Goal: Download file/media

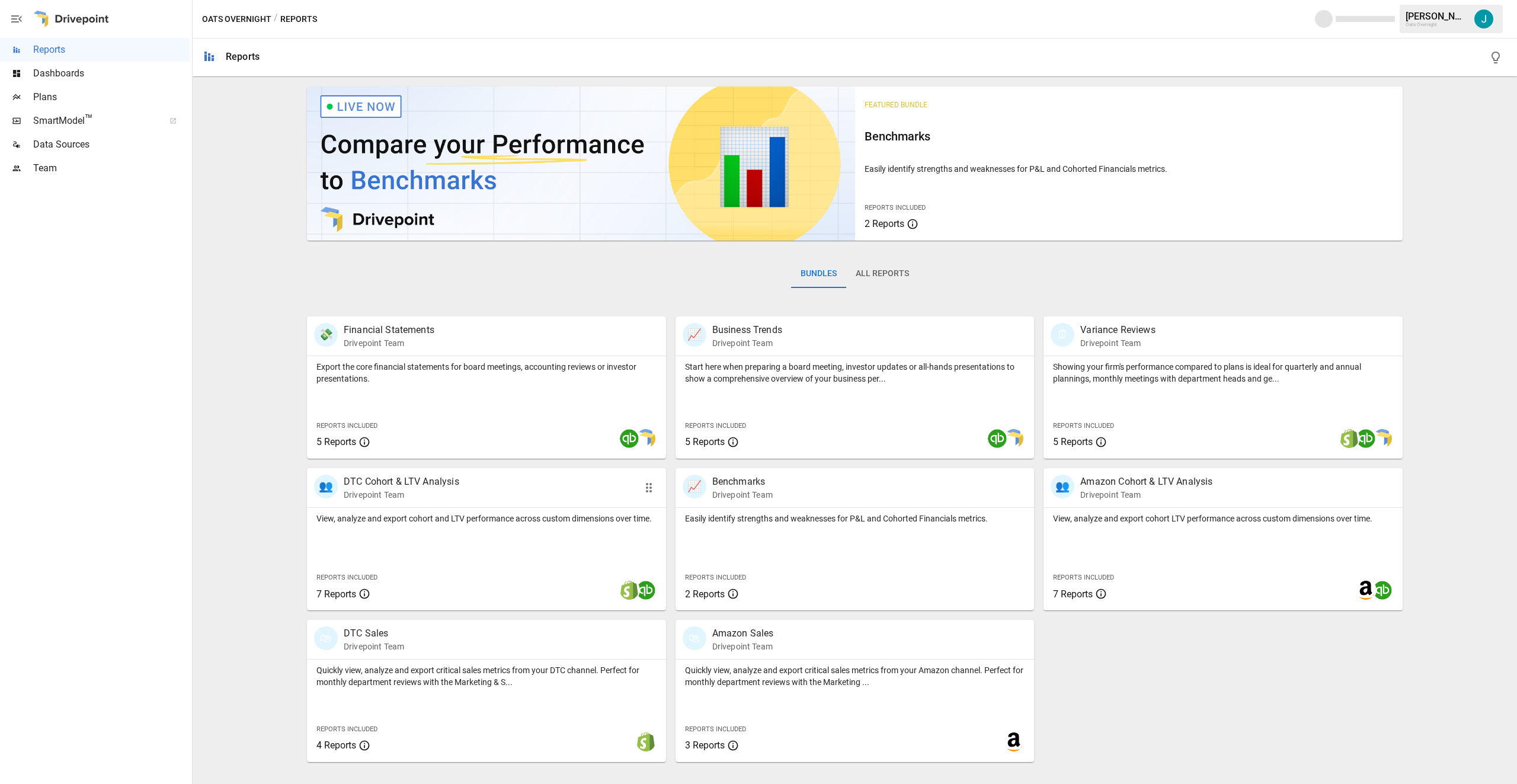
click at [436, 490] on p "Drivepoint Team" at bounding box center [402, 495] width 116 height 12
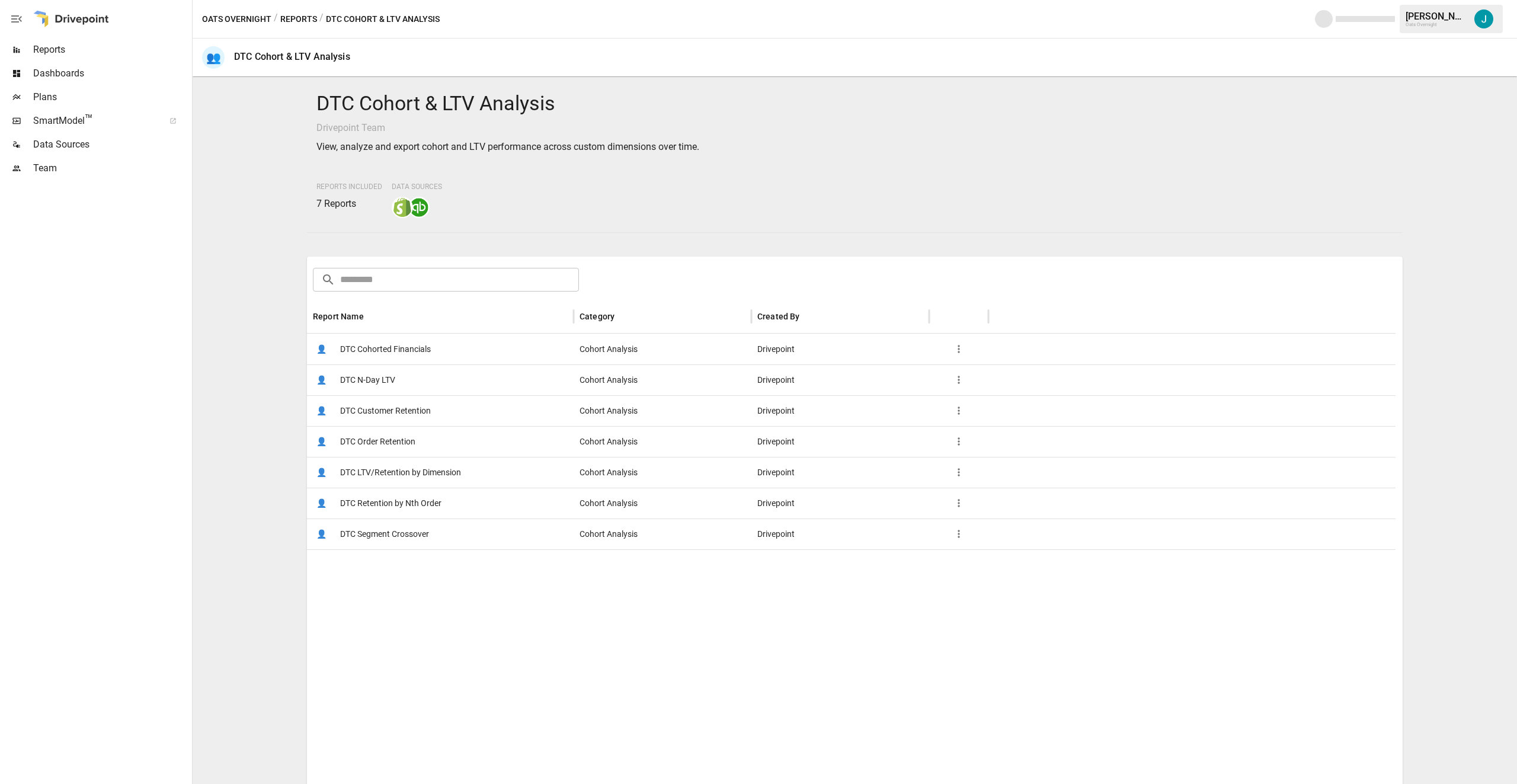
click at [395, 437] on span "DTC Order Retention" at bounding box center [378, 442] width 75 height 30
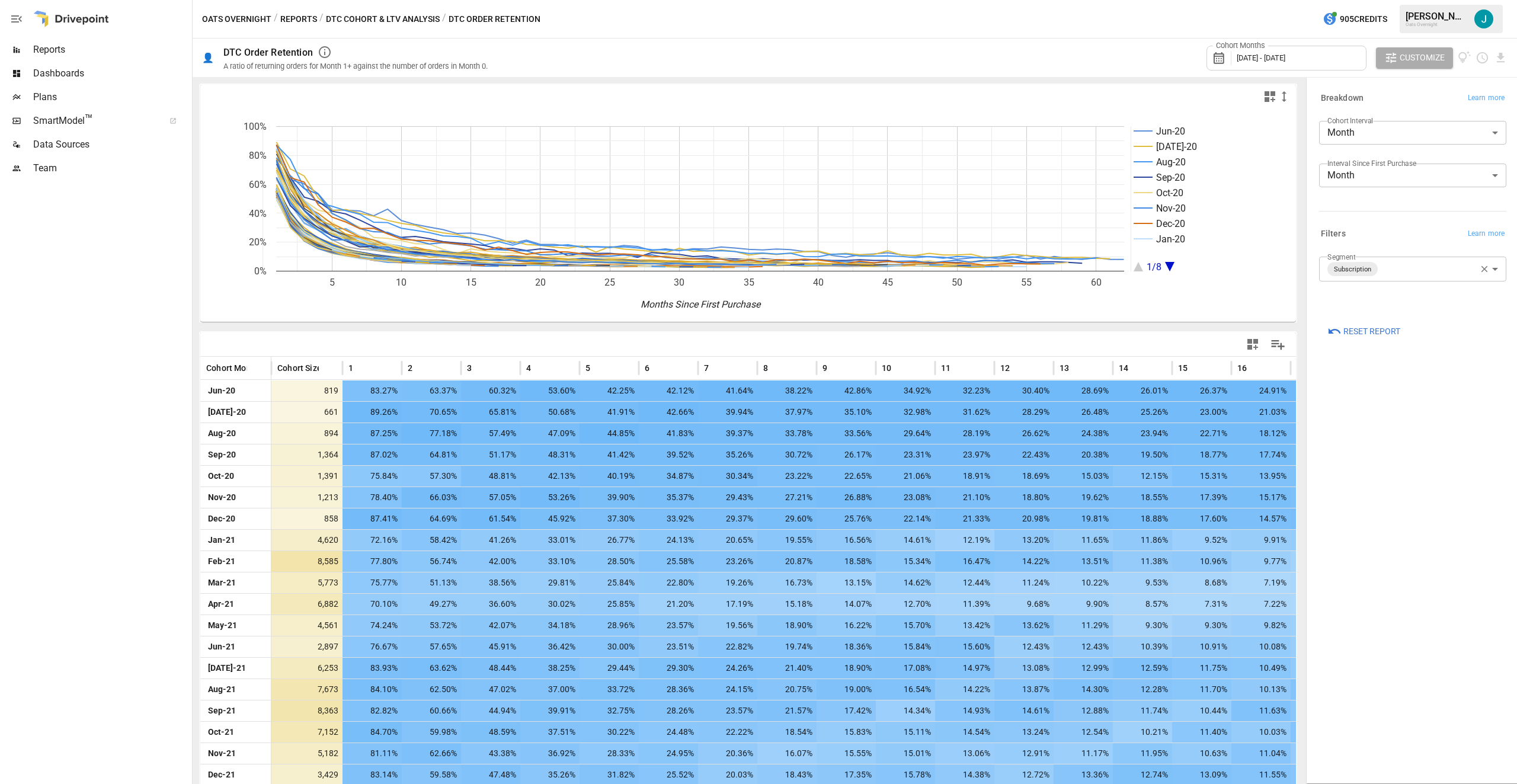
click at [1332, 59] on div "Cohort Months [DATE] - [DATE]" at bounding box center [1287, 58] width 160 height 25
click at [1239, 110] on icon "button" at bounding box center [1240, 112] width 10 height 10
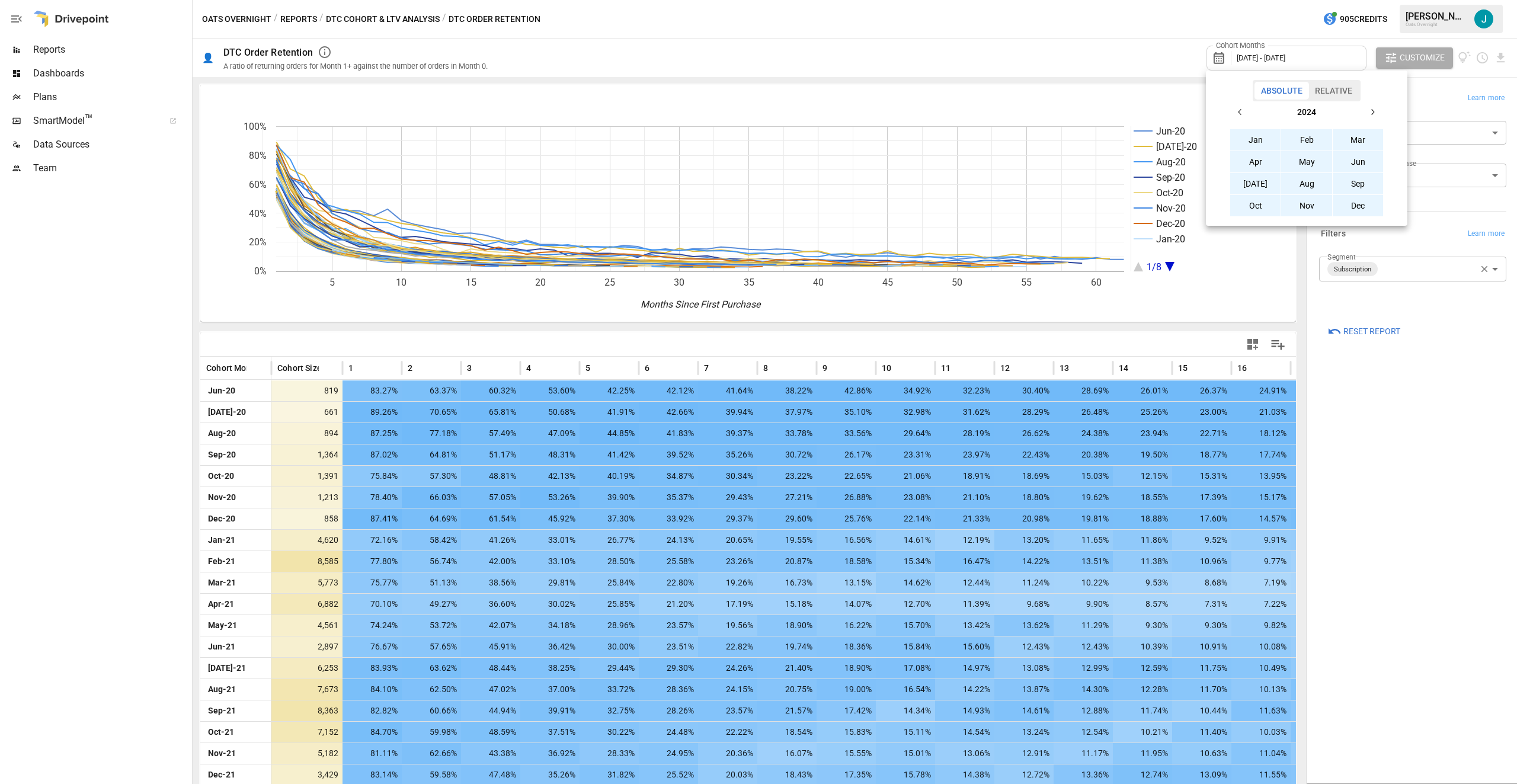
click at [1239, 110] on icon "button" at bounding box center [1240, 112] width 10 height 10
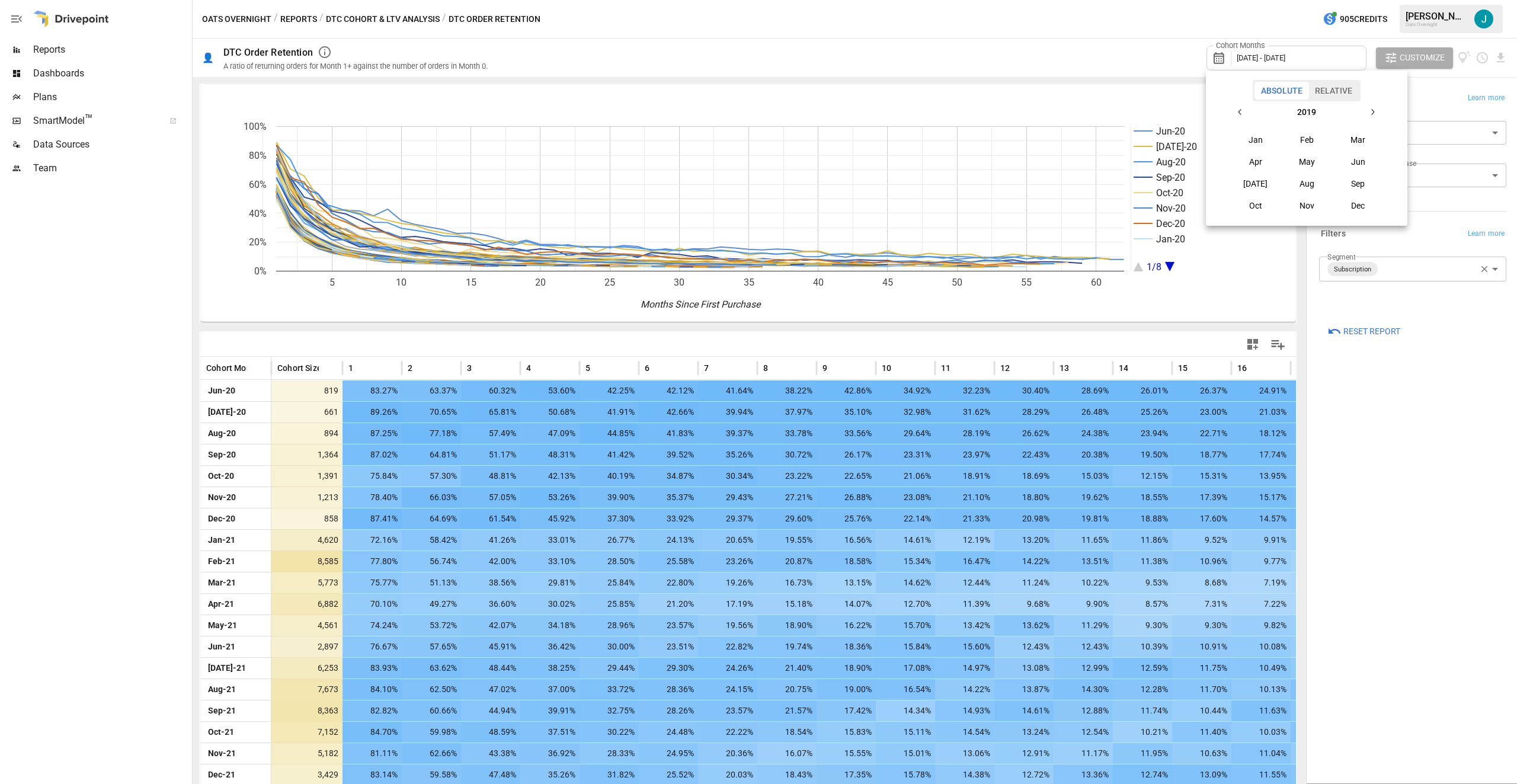
click at [1371, 111] on icon "button" at bounding box center [1373, 112] width 10 height 10
click at [1261, 181] on button "[DATE]" at bounding box center [1256, 183] width 51 height 21
click at [1374, 112] on icon "button" at bounding box center [1373, 112] width 10 height 10
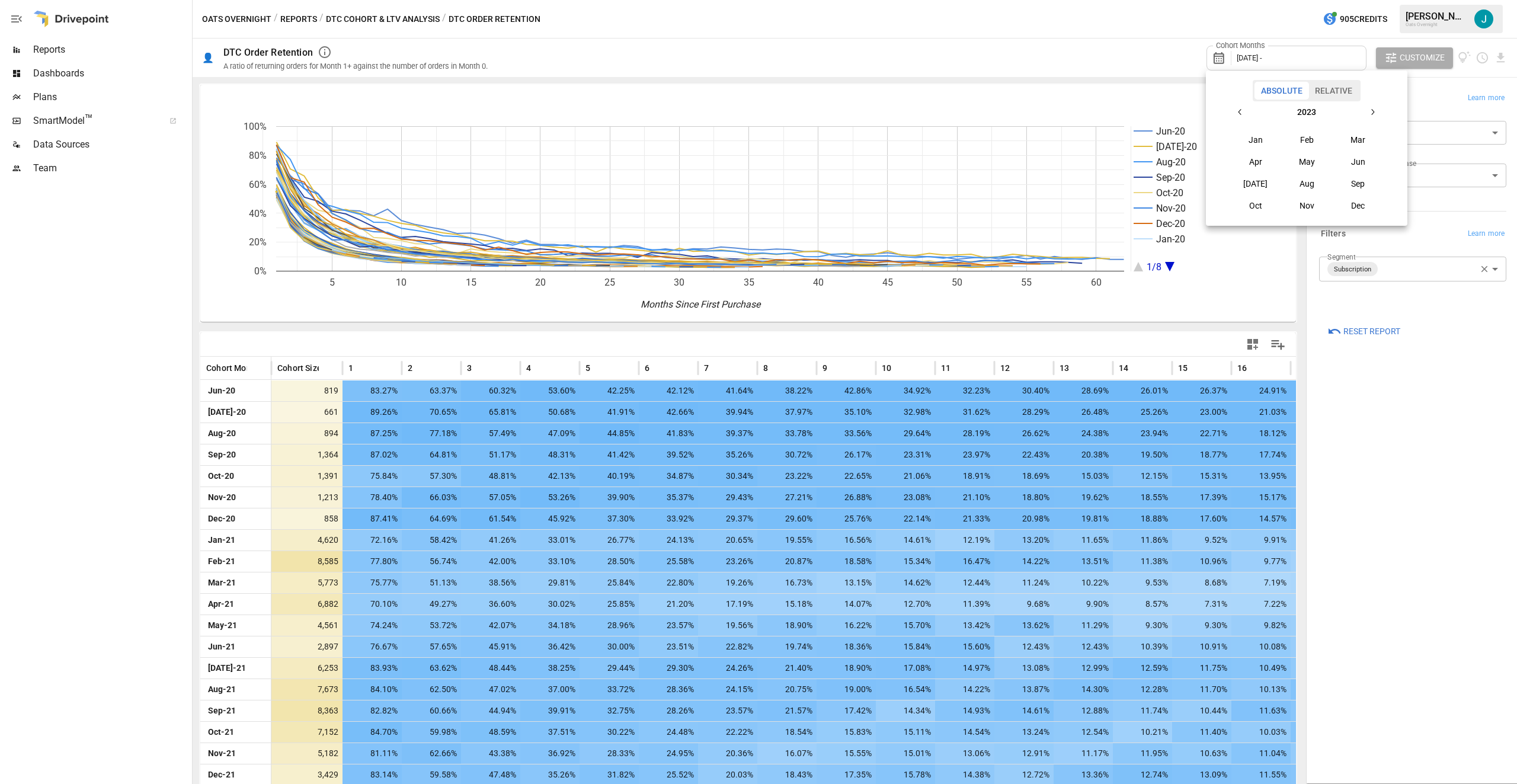
click at [1374, 112] on icon "button" at bounding box center [1373, 112] width 10 height 10
click at [1246, 113] on button "button" at bounding box center [1240, 112] width 21 height 21
click at [1306, 183] on button "Aug" at bounding box center [1307, 183] width 51 height 21
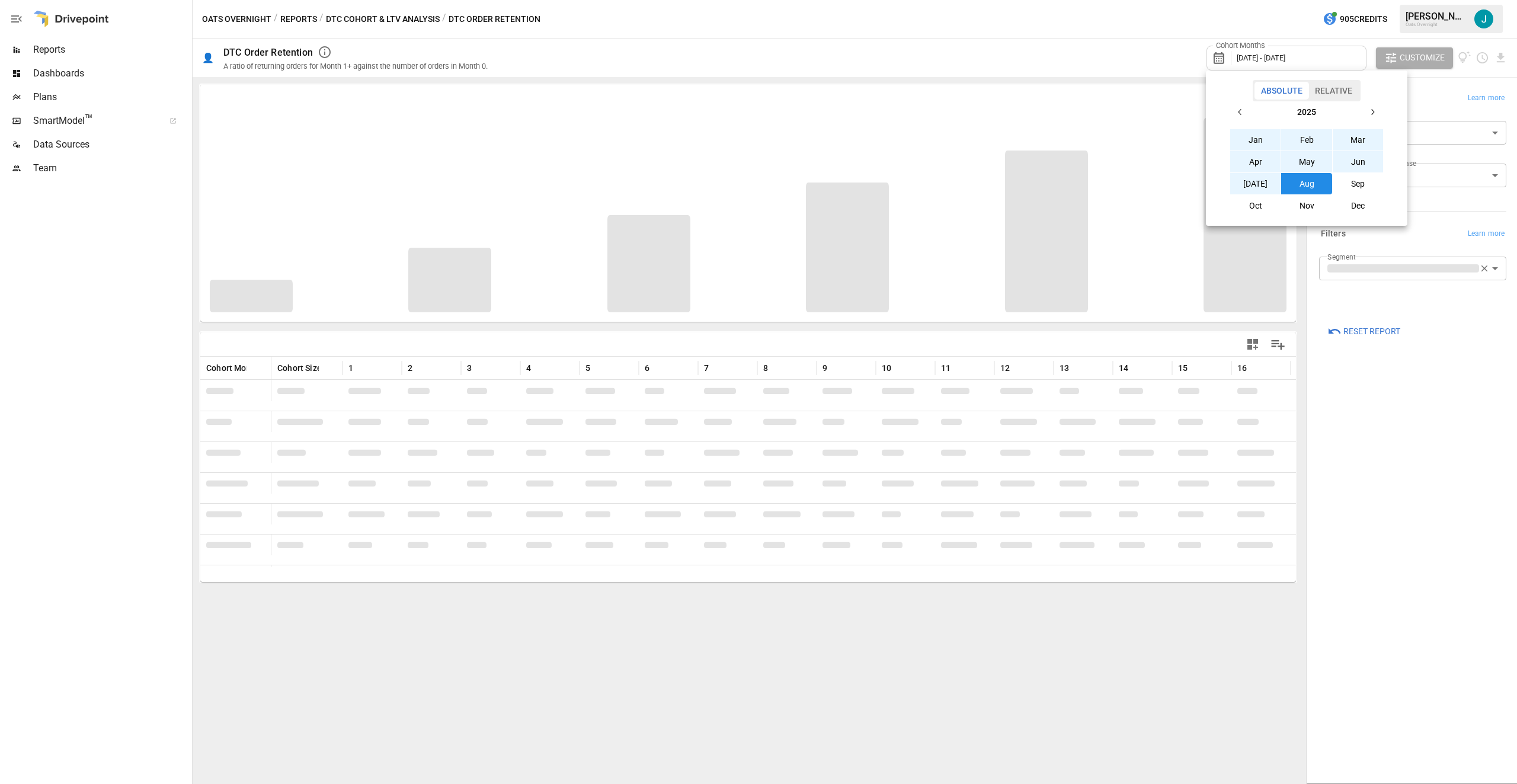
click at [1444, 214] on div at bounding box center [758, 392] width 1517 height 784
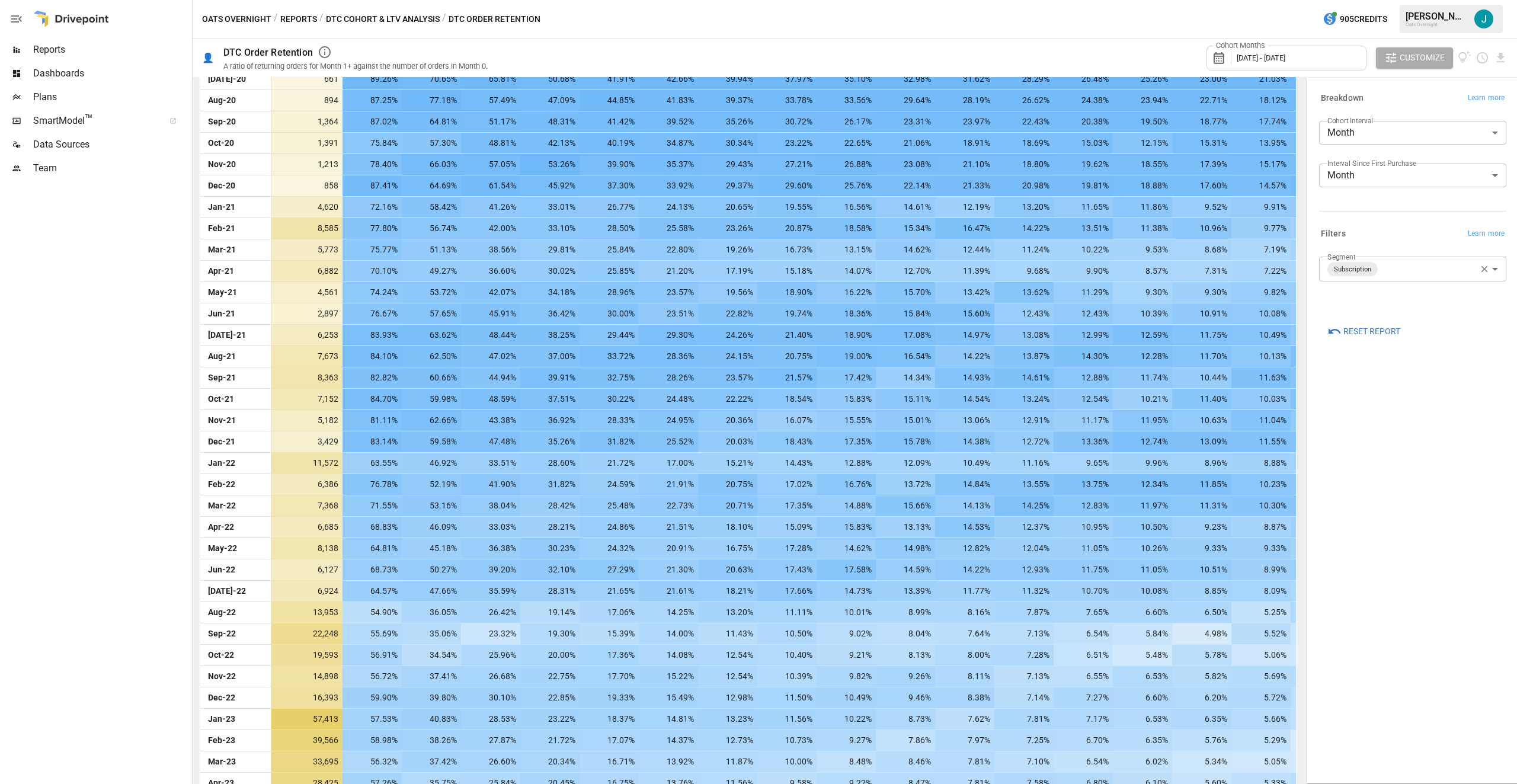
scroll to position [281, 0]
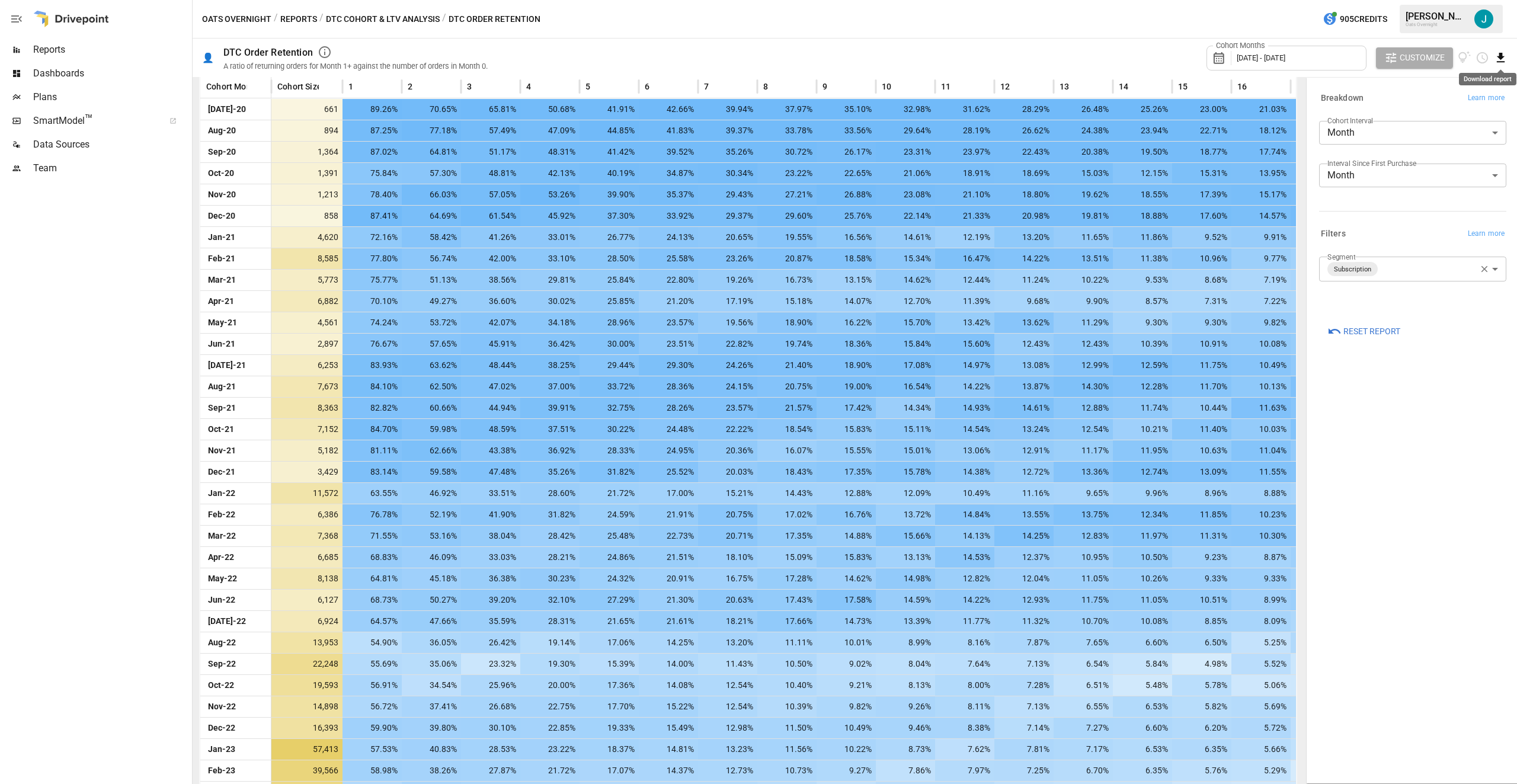
click at [1496, 58] on icon "Download report" at bounding box center [1501, 58] width 13 height 13
click at [1451, 103] on li "Download as CSV" at bounding box center [1461, 104] width 94 height 24
click at [1481, 272] on icon "button" at bounding box center [1485, 269] width 11 height 11
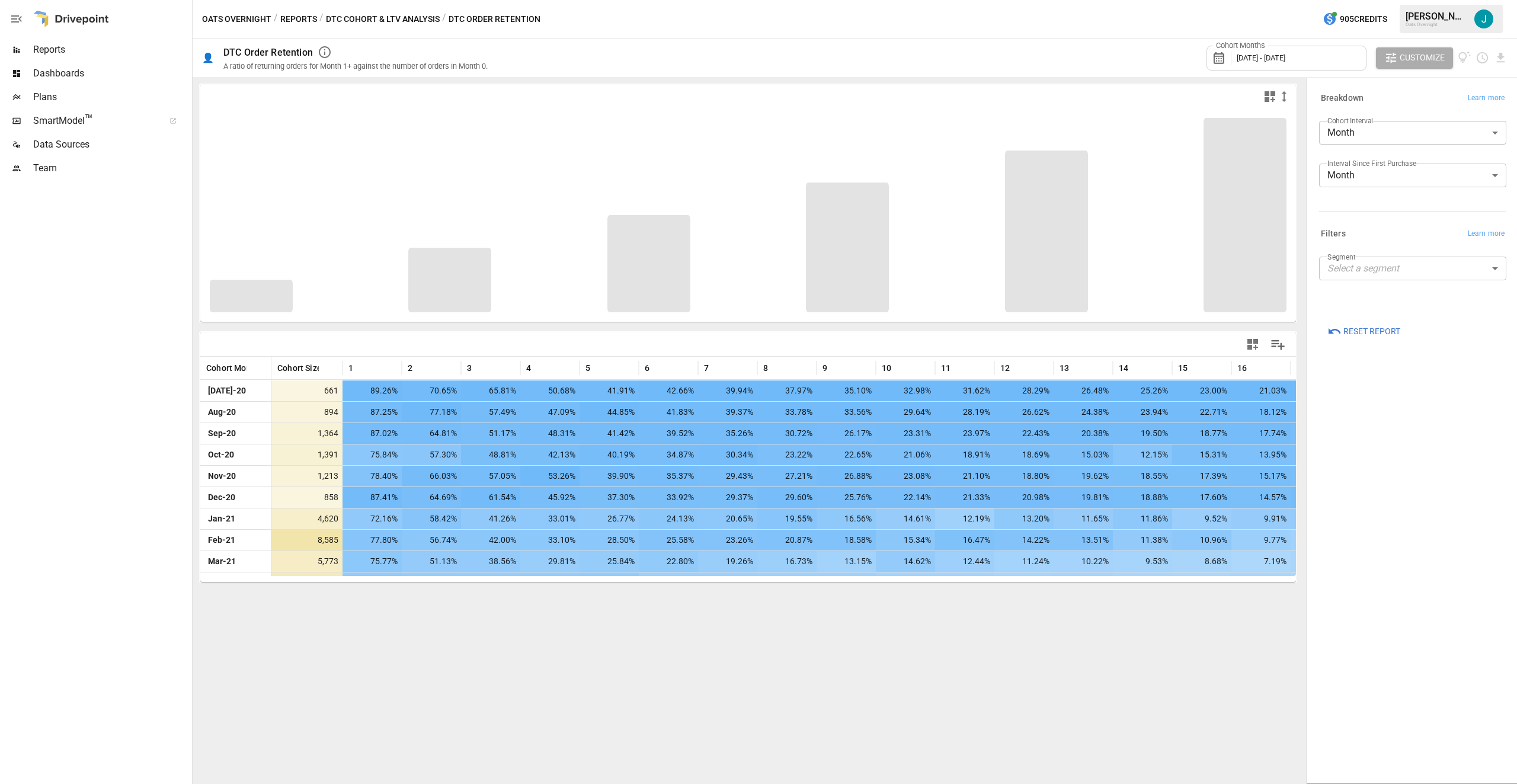
click at [1493, 0] on body "Reports Dashboards Plans SmartModel ™ Data Sources Team Oats Overnight / Report…" at bounding box center [758, 0] width 1517 height 0
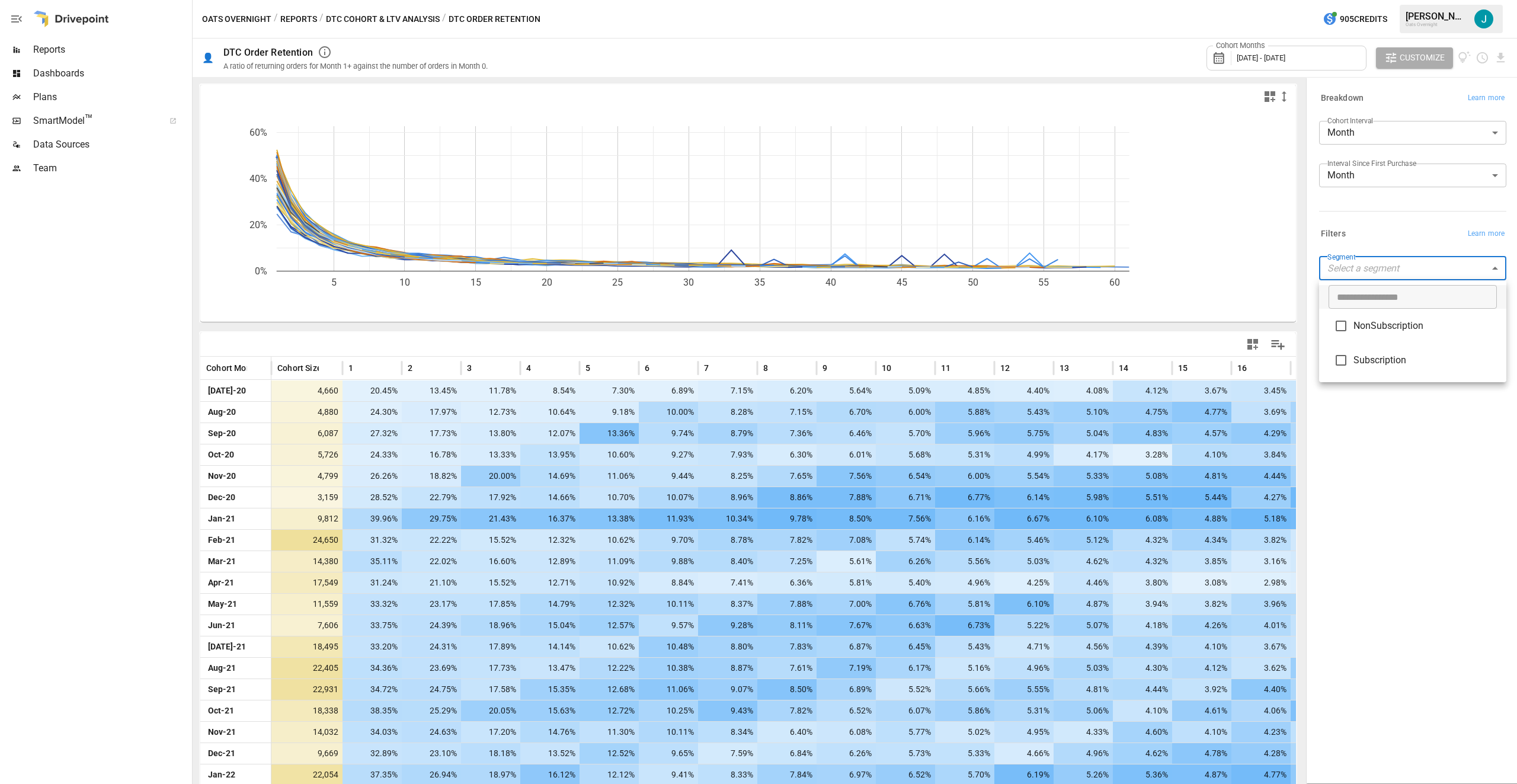
type input "**********"
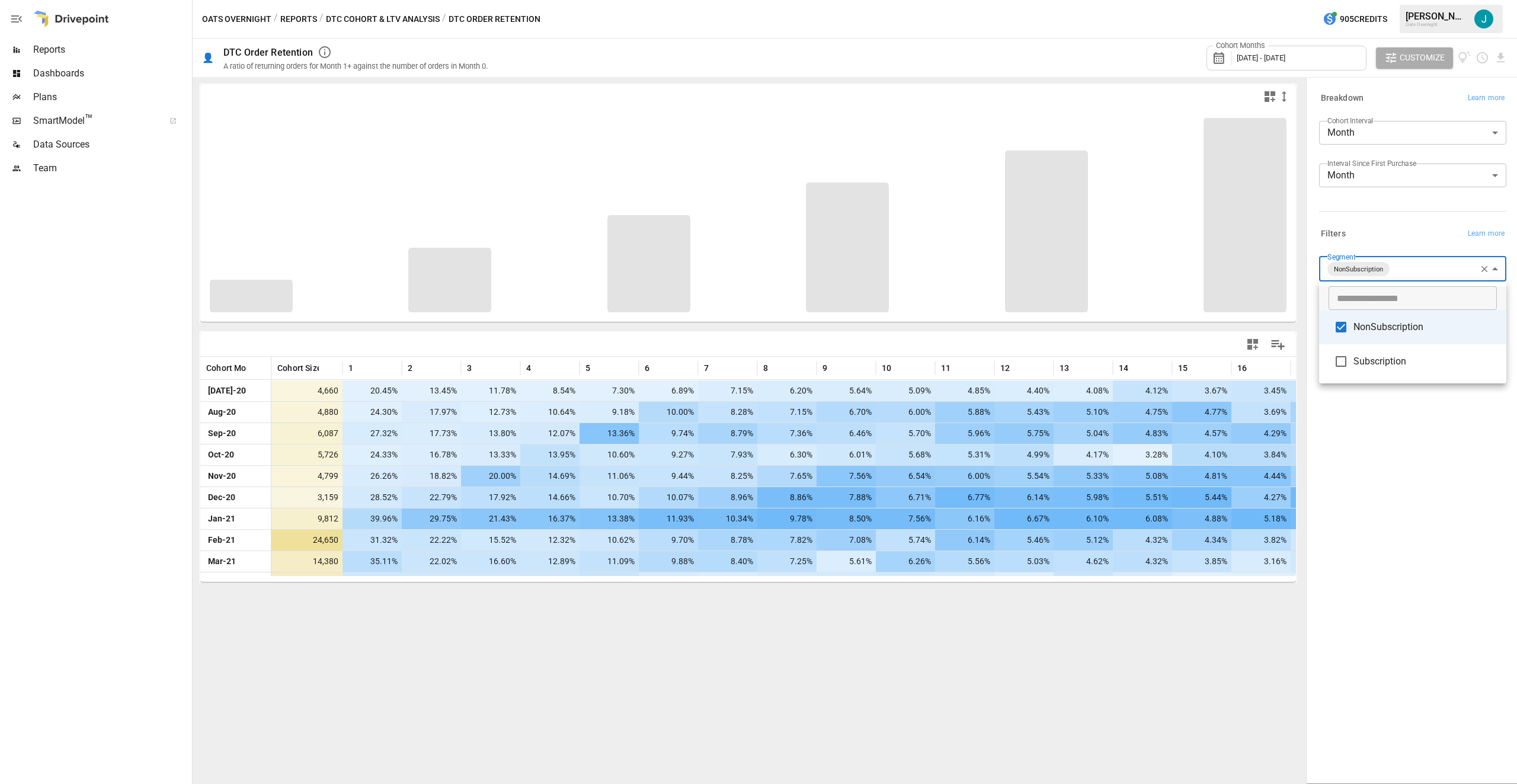
click at [1399, 551] on div at bounding box center [758, 392] width 1517 height 784
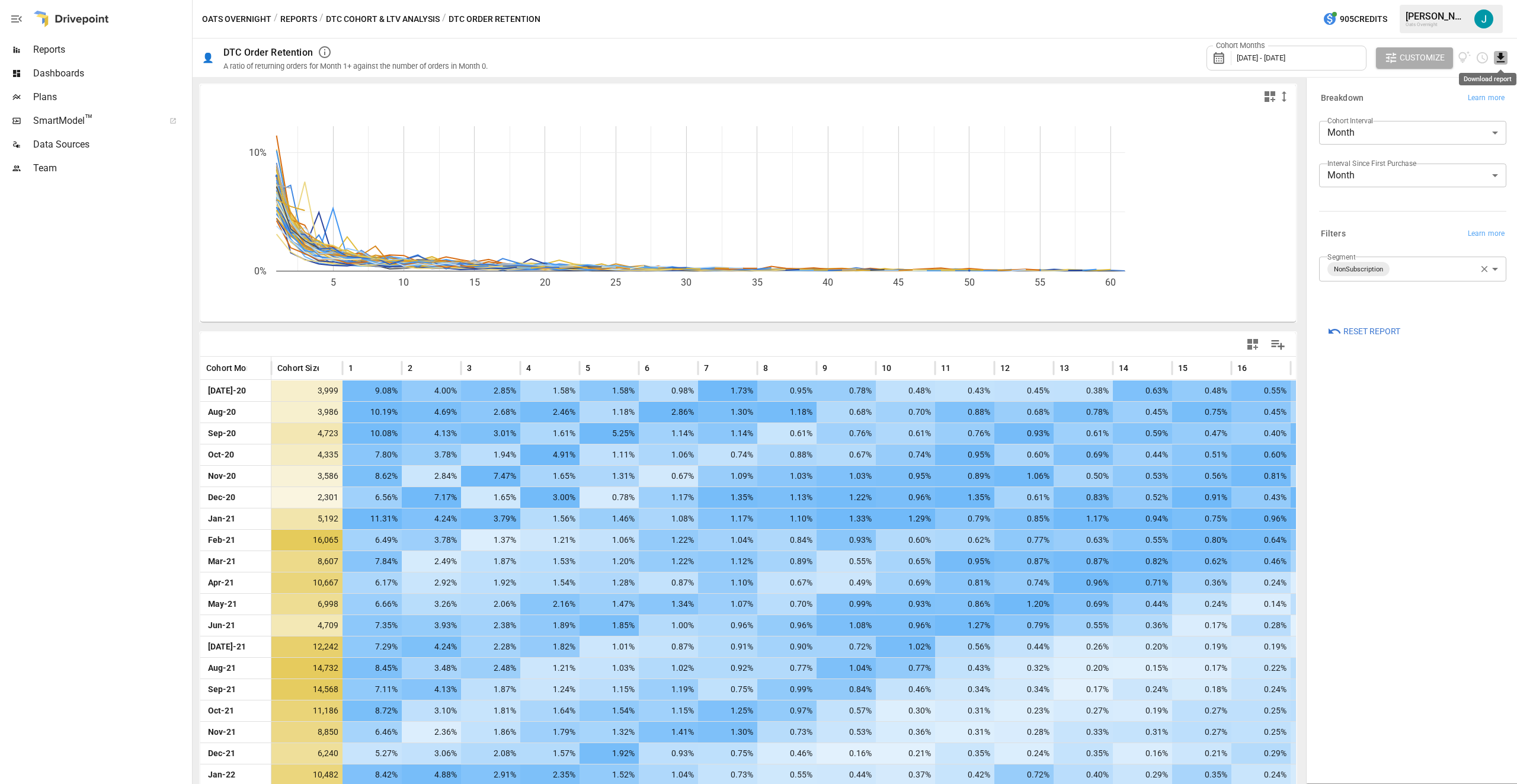
click at [1504, 56] on icon "Download report" at bounding box center [1501, 58] width 8 height 10
click at [1450, 108] on li "Download as CSV" at bounding box center [1461, 104] width 94 height 24
